Goal: Information Seeking & Learning: Learn about a topic

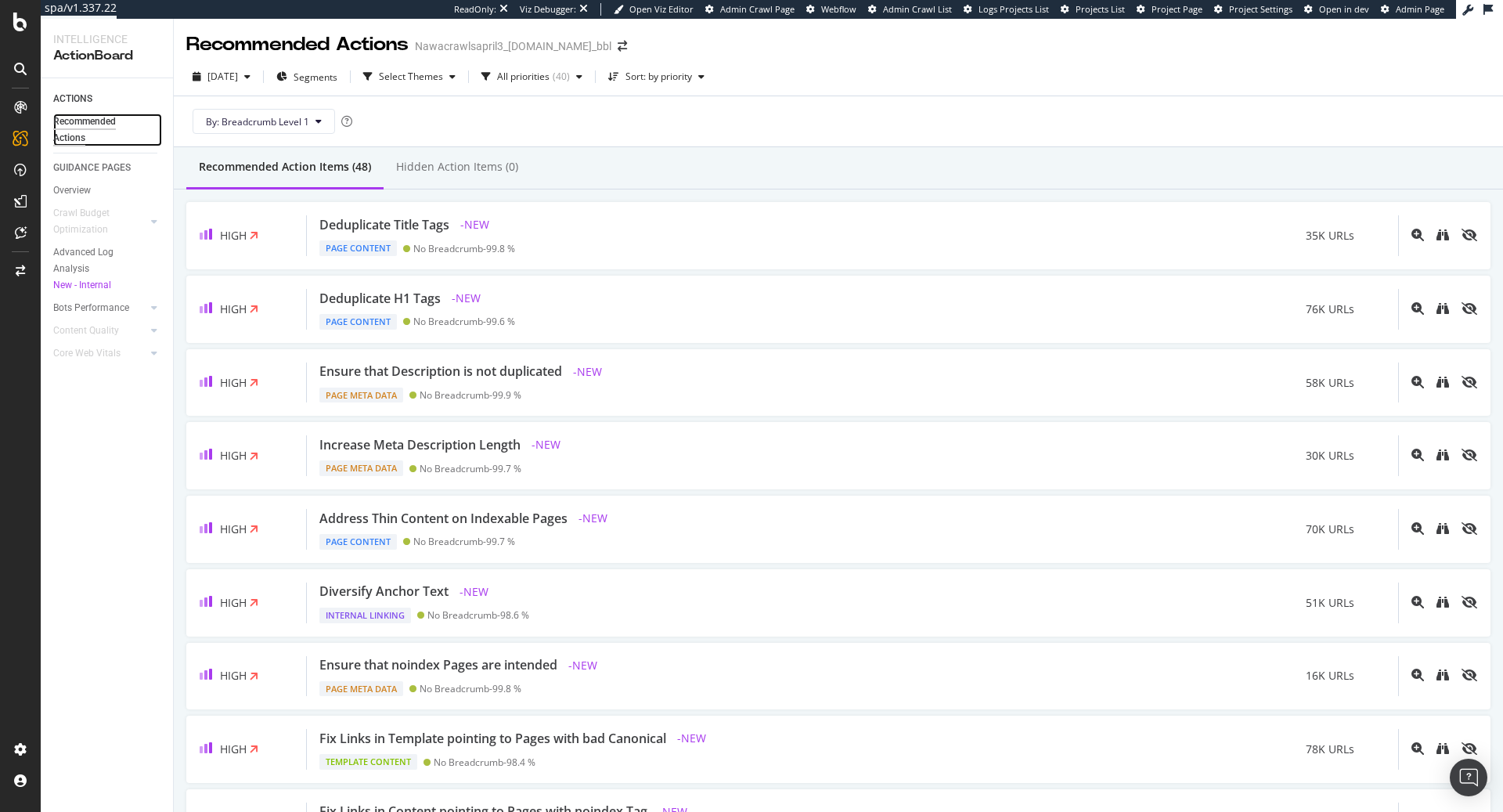
click at [68, 129] on div "Recommended Actions" at bounding box center [100, 129] width 94 height 32
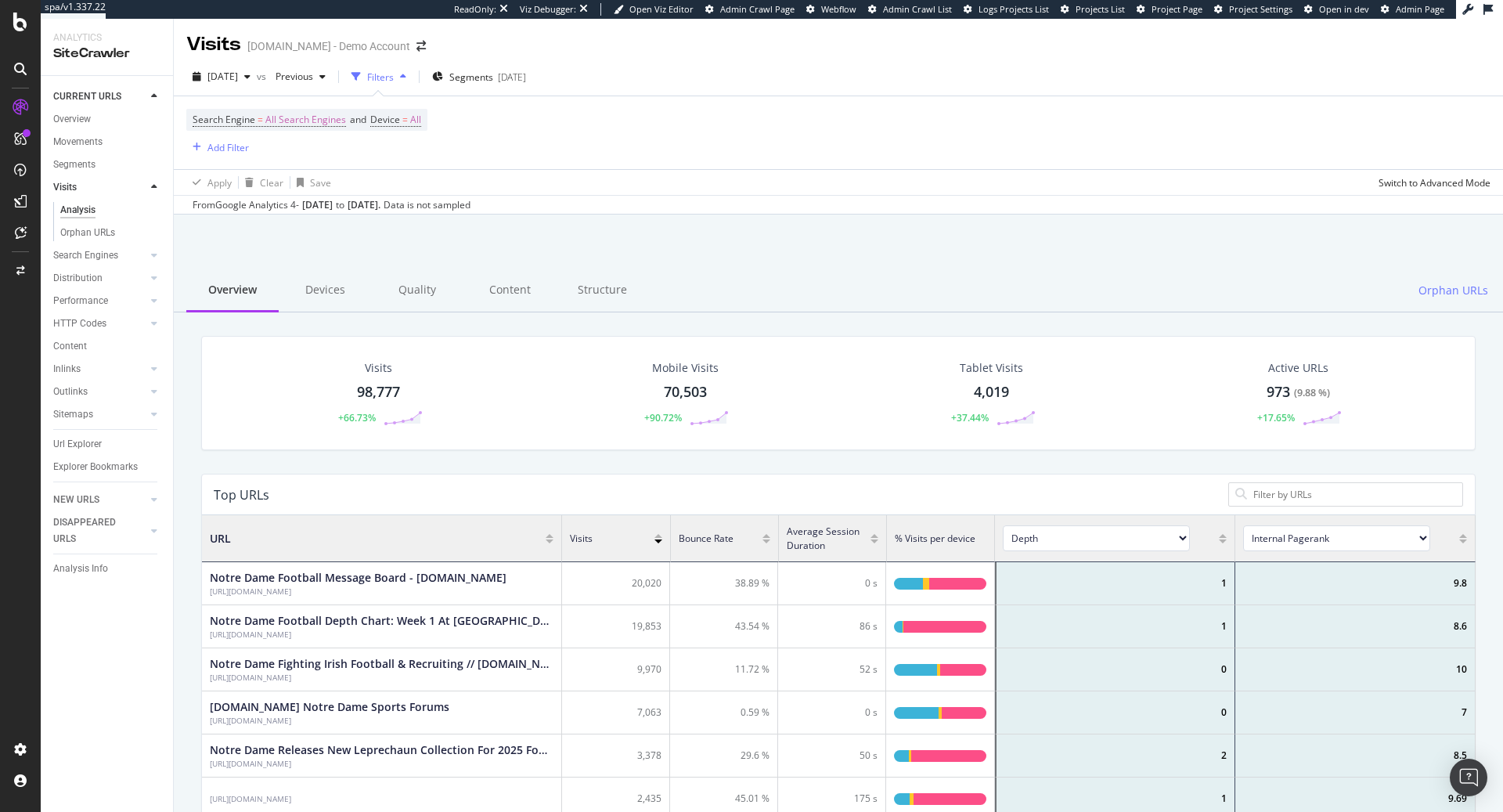
scroll to position [470, 1273]
click at [80, 116] on div "Overview" at bounding box center [72, 119] width 38 height 17
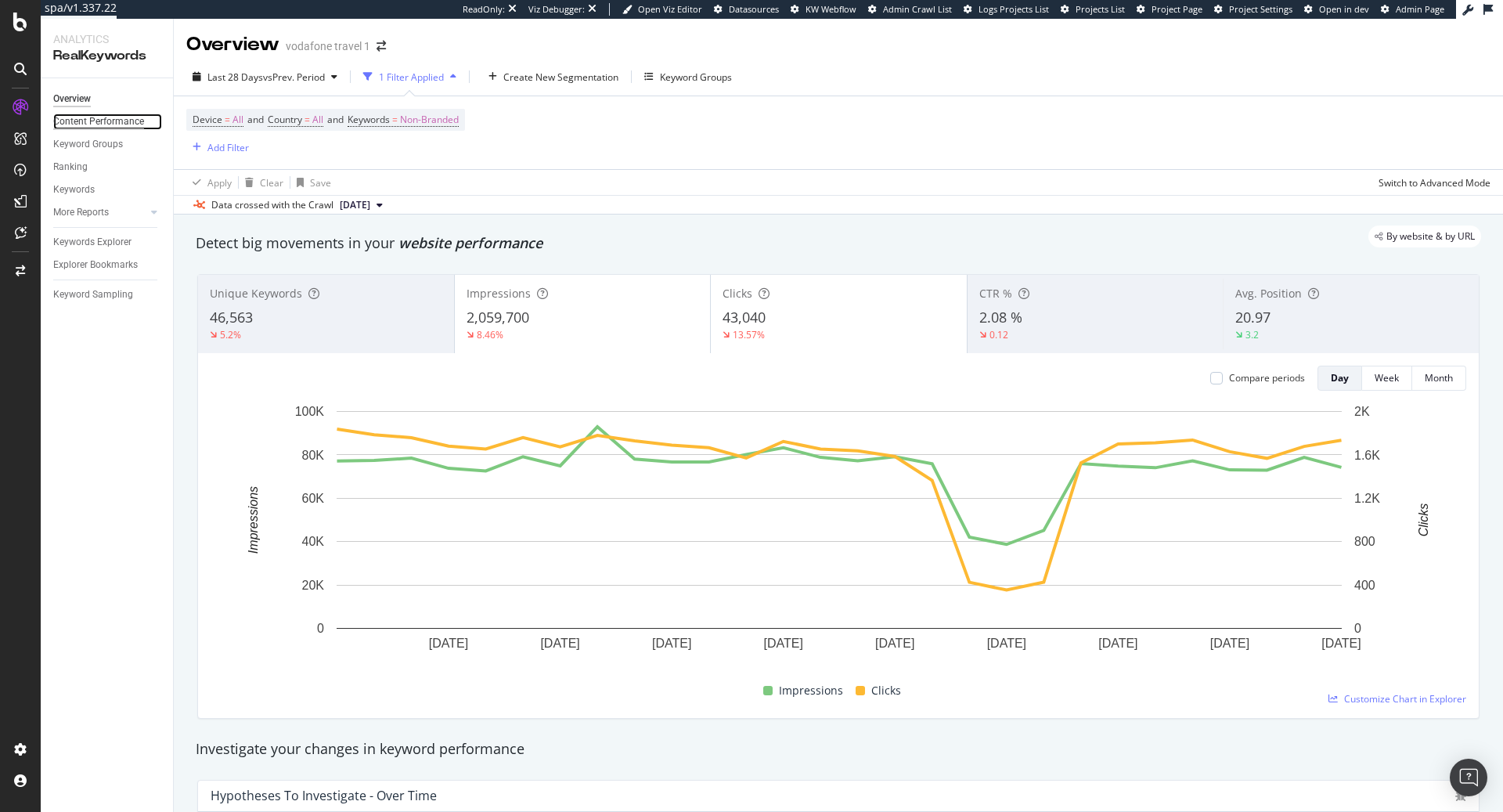
click at [68, 129] on div "Content Performance" at bounding box center [98, 121] width 90 height 17
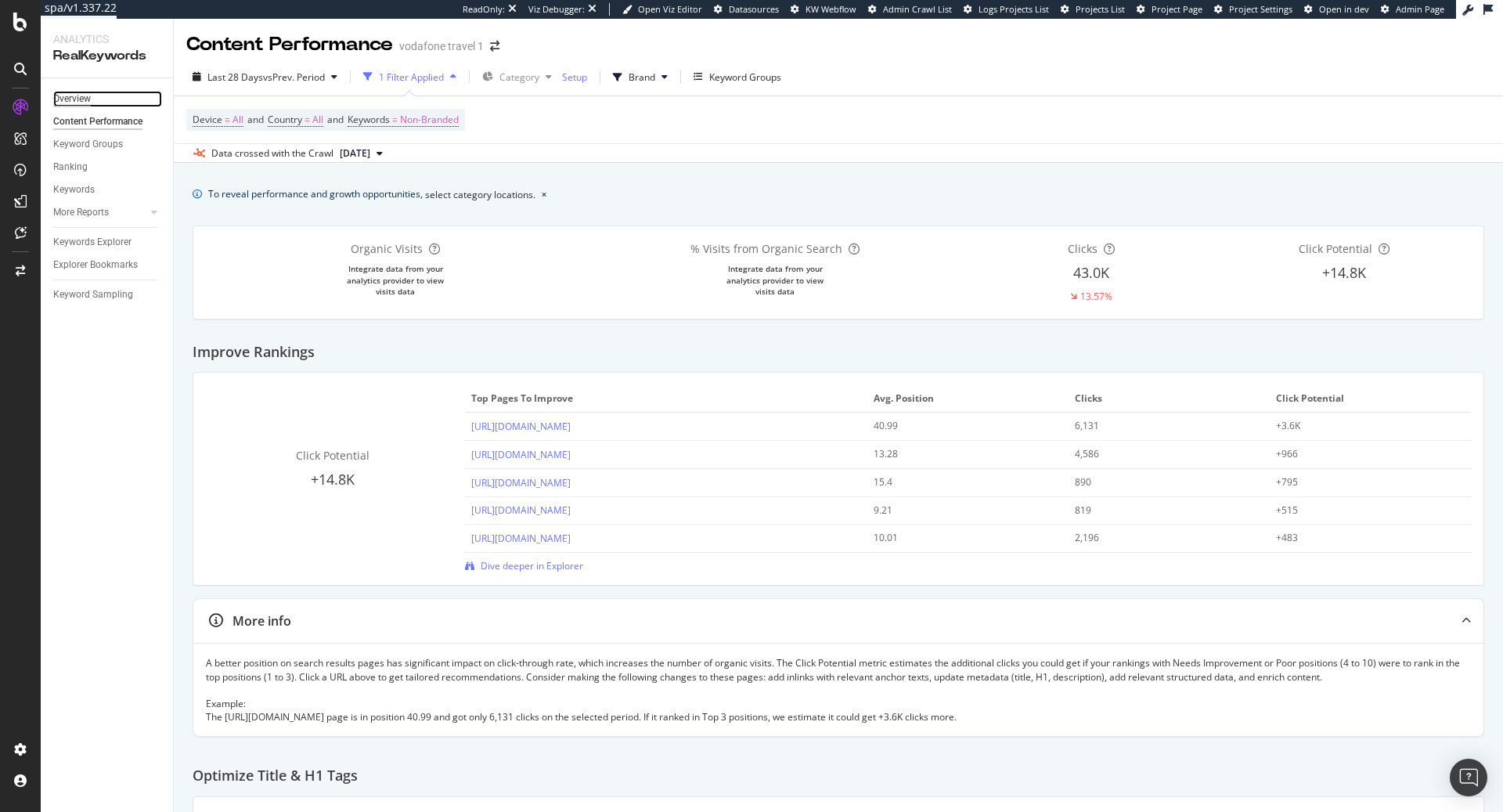
click at [69, 101] on div "Overview" at bounding box center [72, 98] width 38 height 17
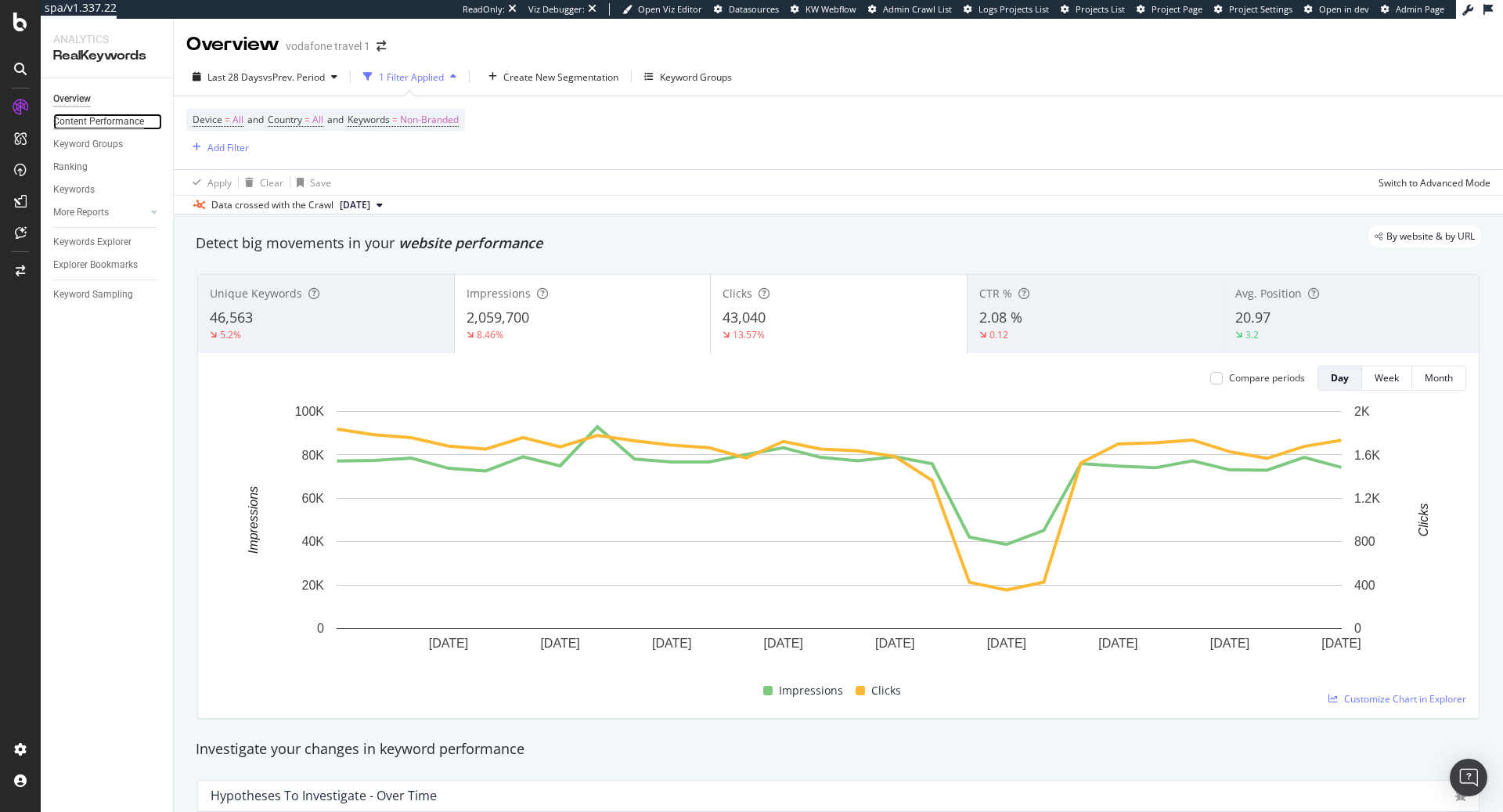
click at [71, 119] on div "Content Performance" at bounding box center [98, 121] width 90 height 17
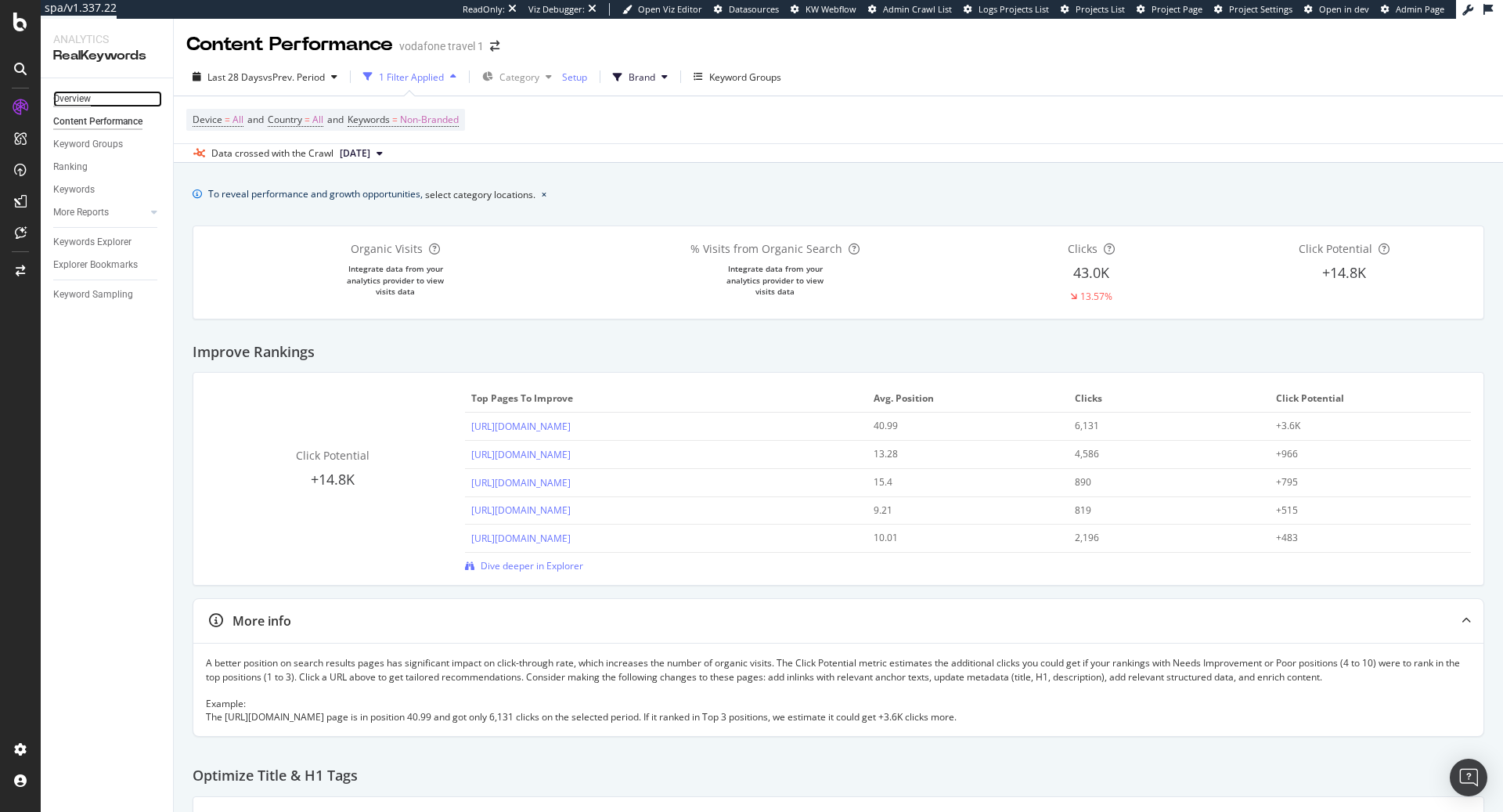
click at [61, 104] on div "Overview" at bounding box center [72, 98] width 38 height 17
